Goal: Check status: Check status

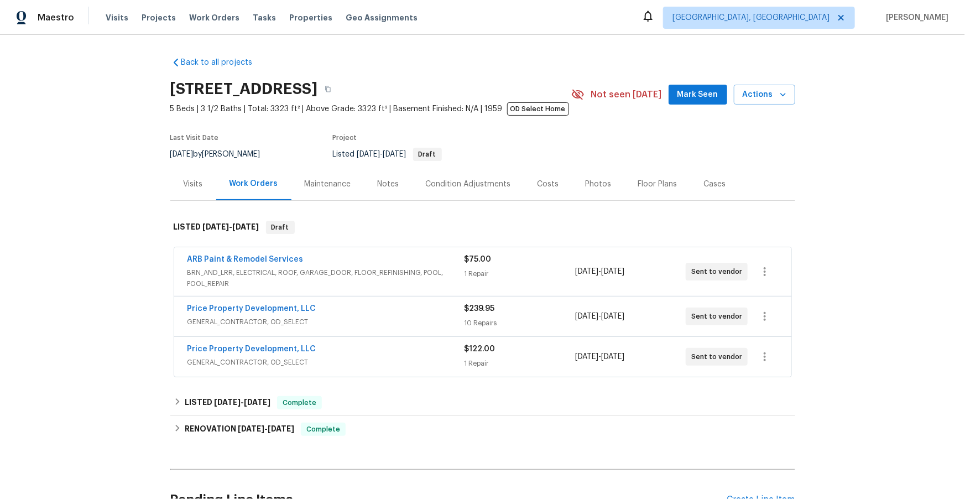
click at [189, 184] on div "Visits" at bounding box center [193, 184] width 19 height 11
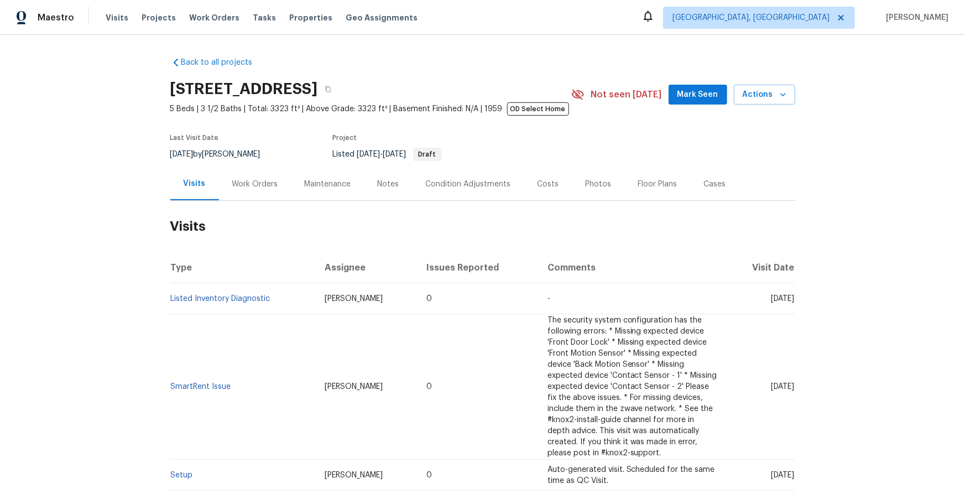
click at [331, 187] on div "Maintenance" at bounding box center [328, 184] width 46 height 11
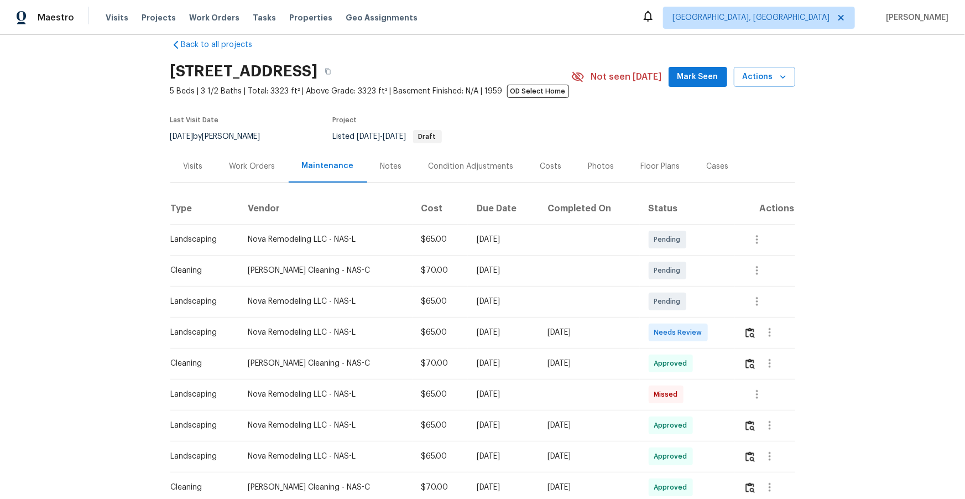
scroll to position [13, 0]
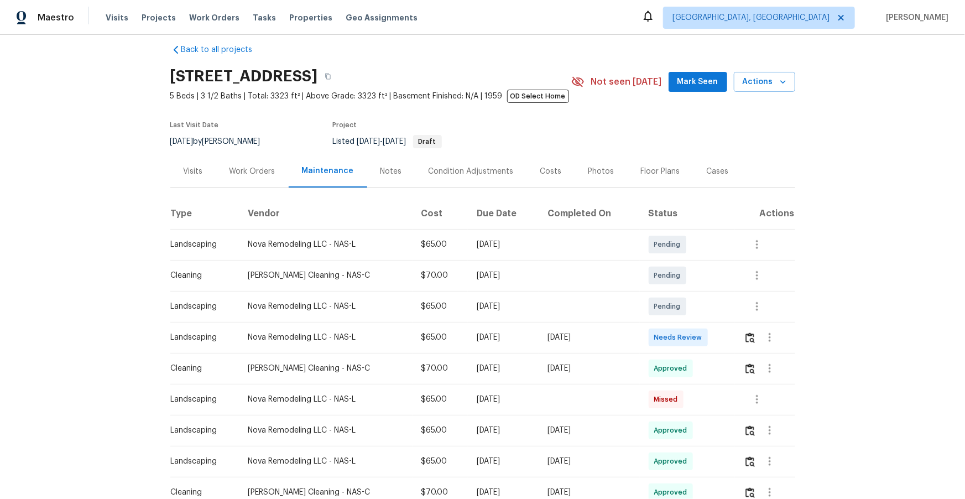
click at [191, 174] on div "Visits" at bounding box center [193, 171] width 19 height 11
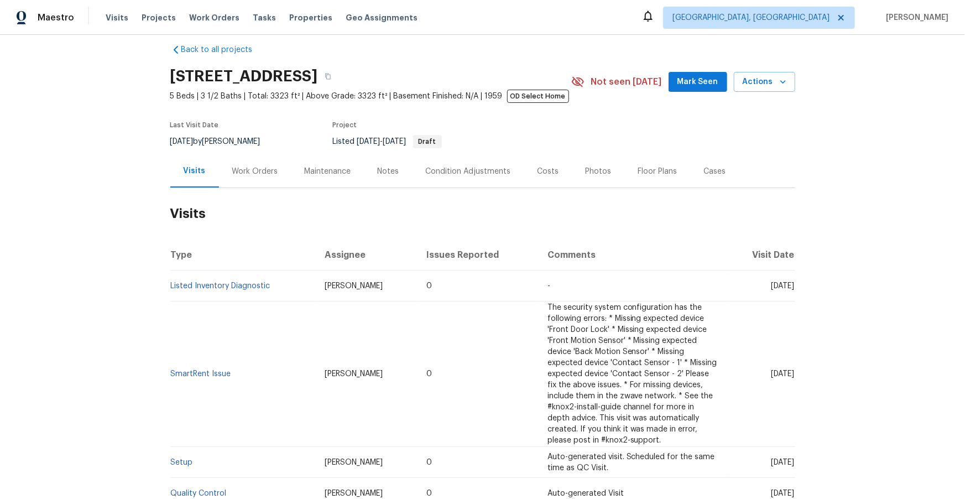
click at [590, 360] on span "The security system configuration has the following errors: * Missing expected …" at bounding box center [632, 374] width 170 height 140
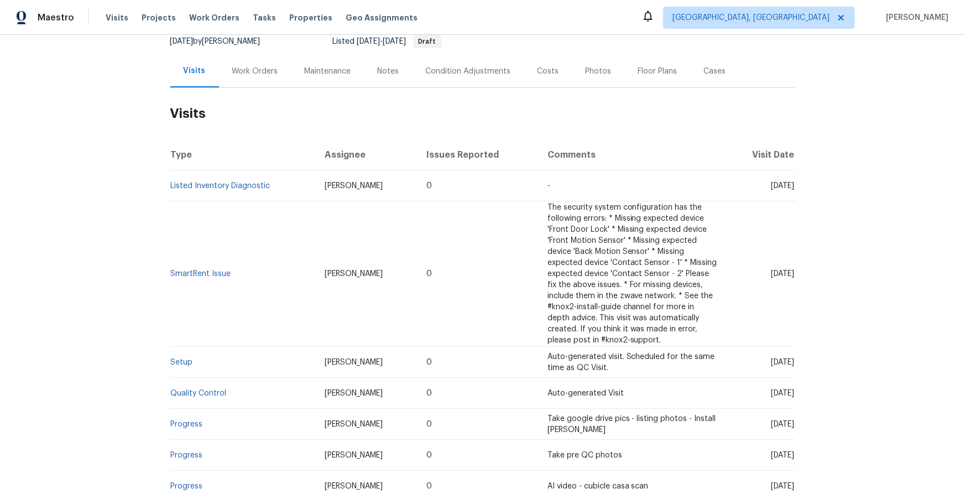
scroll to position [117, 0]
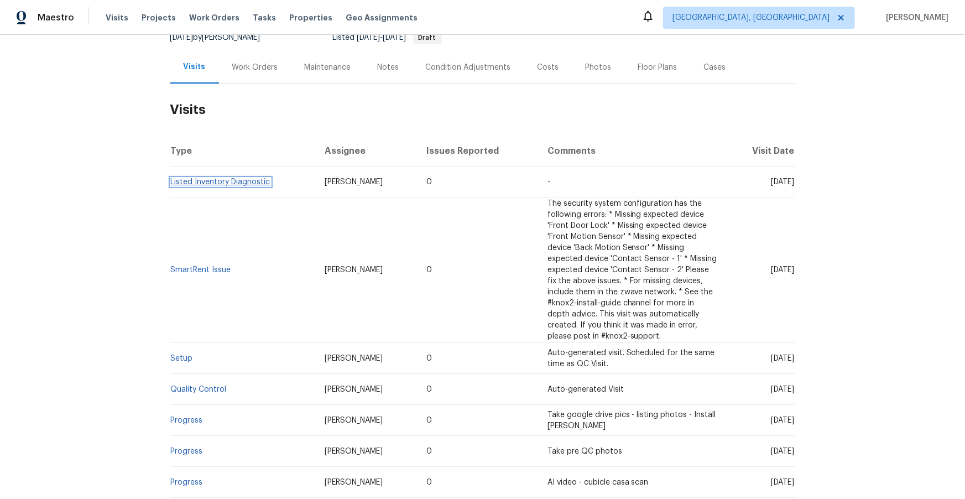
click at [242, 179] on link "Listed Inventory Diagnostic" at bounding box center [221, 182] width 100 height 8
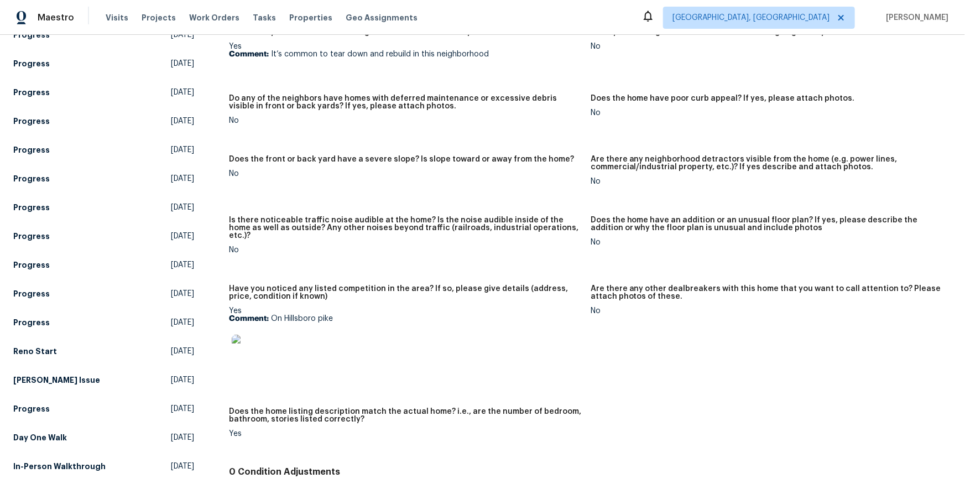
scroll to position [600, 0]
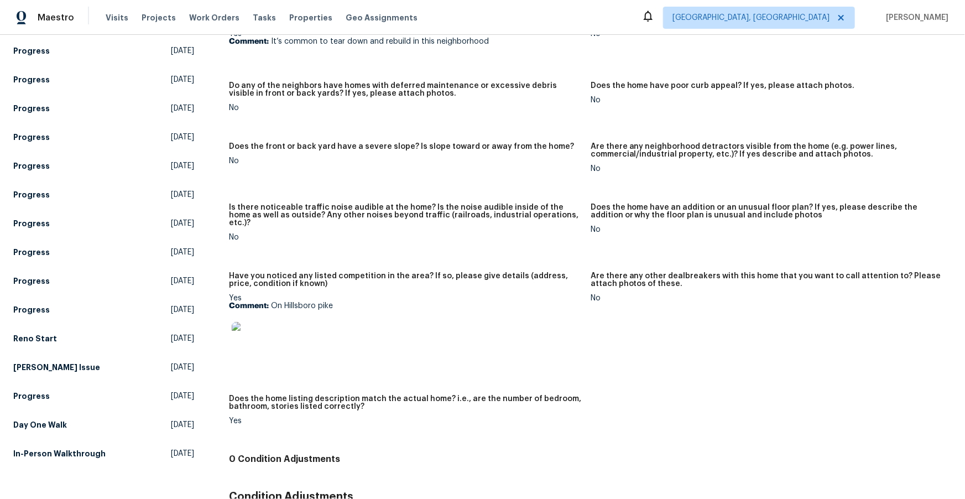
click at [244, 332] on img at bounding box center [249, 339] width 35 height 35
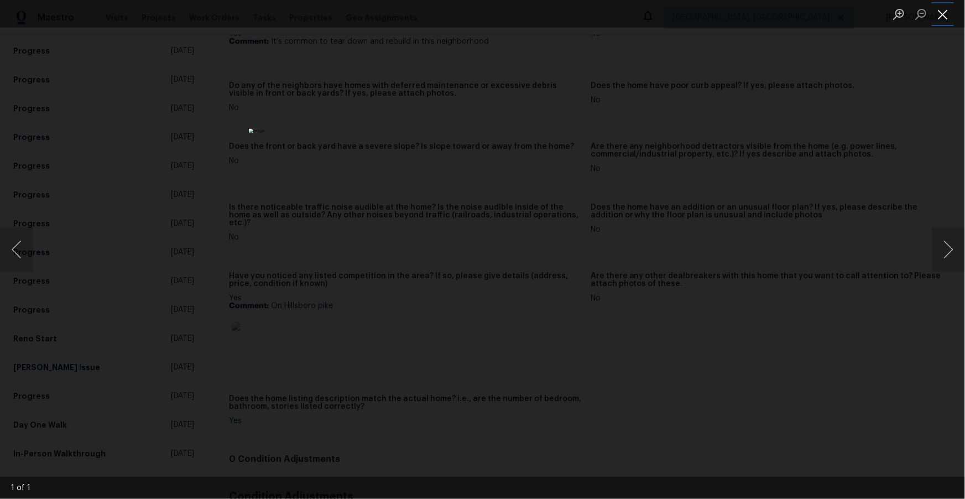
click at [945, 14] on button "Close lightbox" at bounding box center [943, 13] width 22 height 19
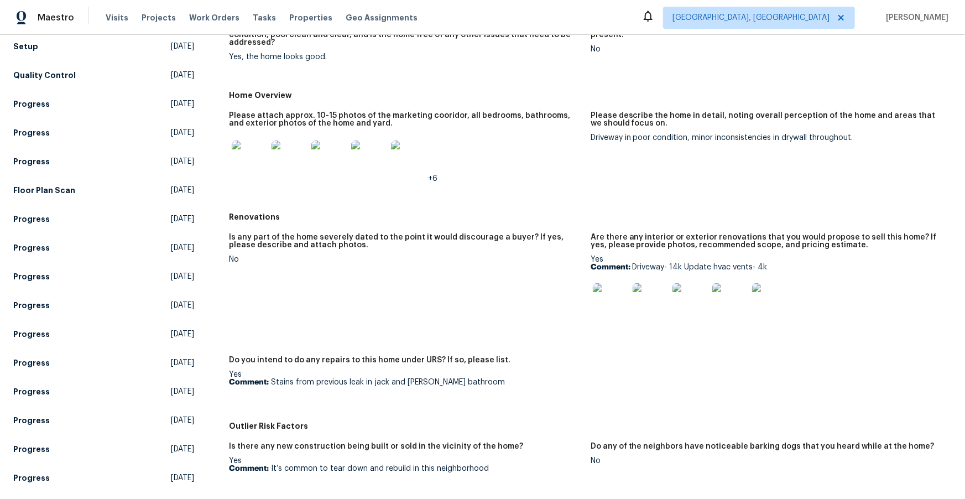
scroll to position [173, 0]
click at [605, 304] on img at bounding box center [610, 301] width 35 height 35
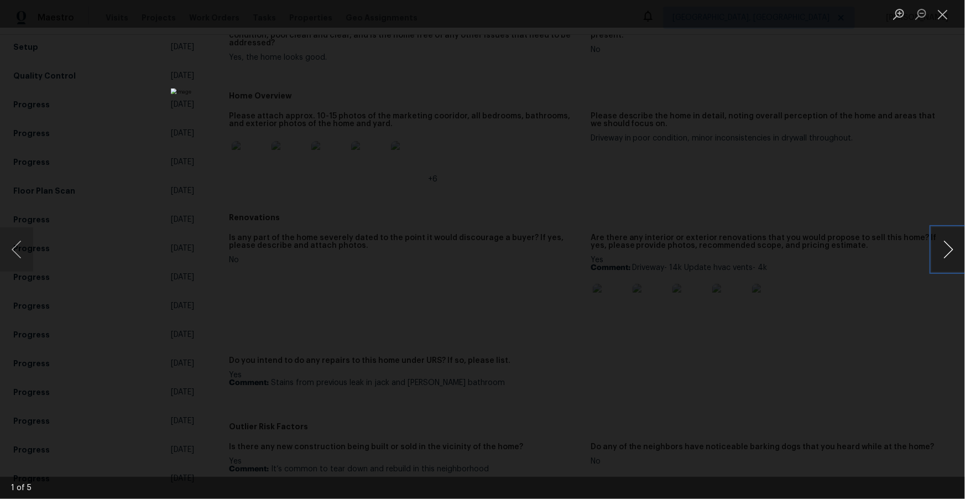
click at [949, 247] on button "Next image" at bounding box center [948, 249] width 33 height 44
click at [950, 245] on button "Next image" at bounding box center [948, 249] width 33 height 44
click at [949, 244] on button "Next image" at bounding box center [948, 249] width 33 height 44
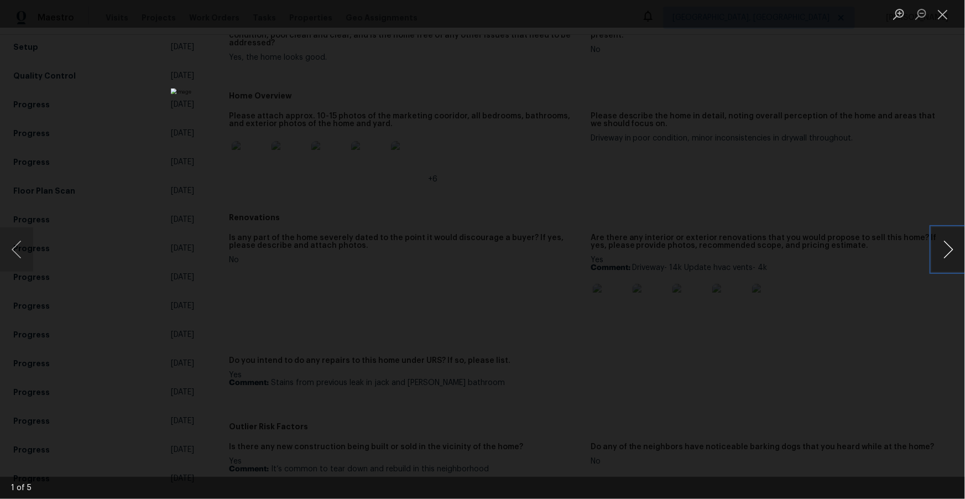
click at [949, 244] on button "Next image" at bounding box center [948, 249] width 33 height 44
click at [945, 20] on button "Close lightbox" at bounding box center [943, 13] width 22 height 19
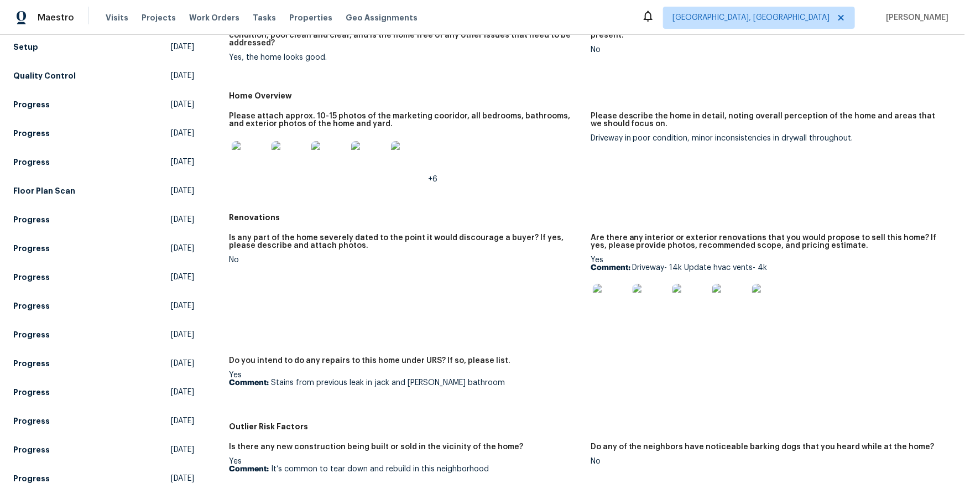
click at [245, 158] on img at bounding box center [249, 158] width 35 height 35
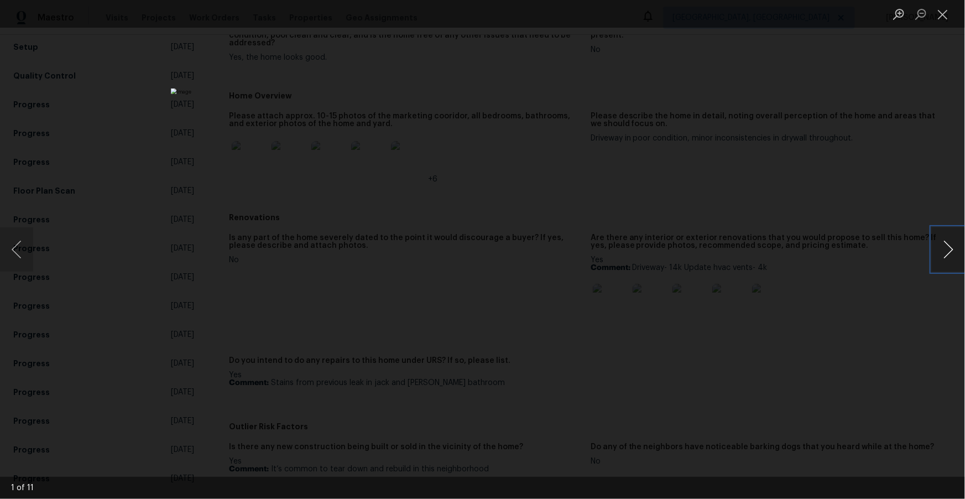
click at [952, 248] on button "Next image" at bounding box center [948, 249] width 33 height 44
click at [952, 247] on button "Next image" at bounding box center [948, 249] width 33 height 44
click at [952, 249] on button "Next image" at bounding box center [948, 249] width 33 height 44
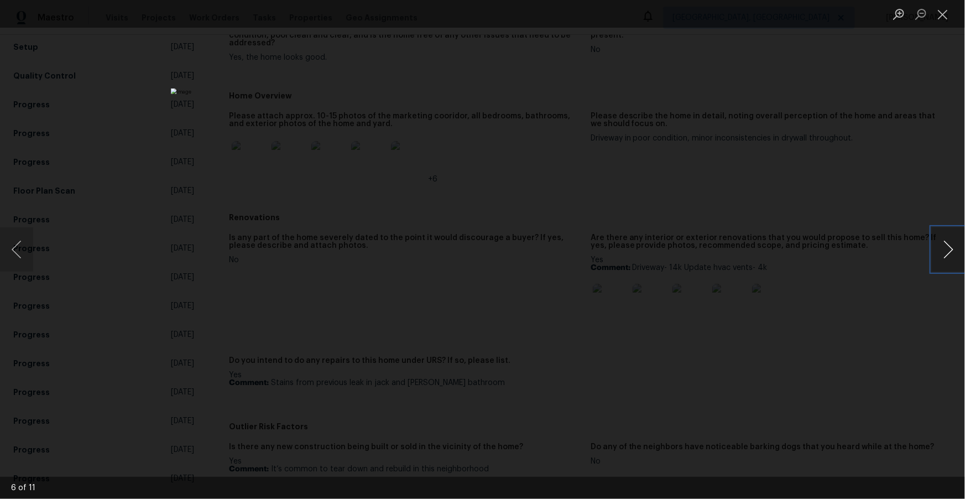
click at [952, 249] on button "Next image" at bounding box center [948, 249] width 33 height 44
click at [941, 13] on button "Close lightbox" at bounding box center [943, 13] width 22 height 19
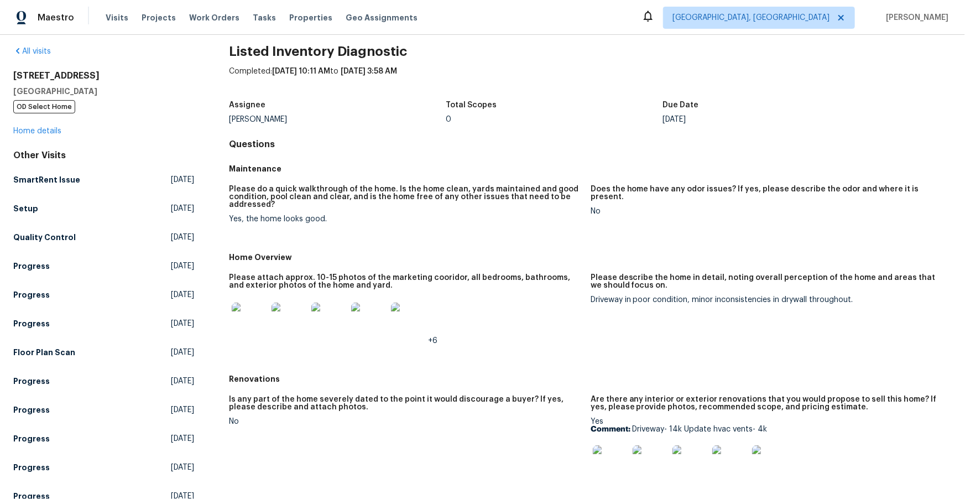
scroll to position [0, 0]
